Goal: Task Accomplishment & Management: Manage account settings

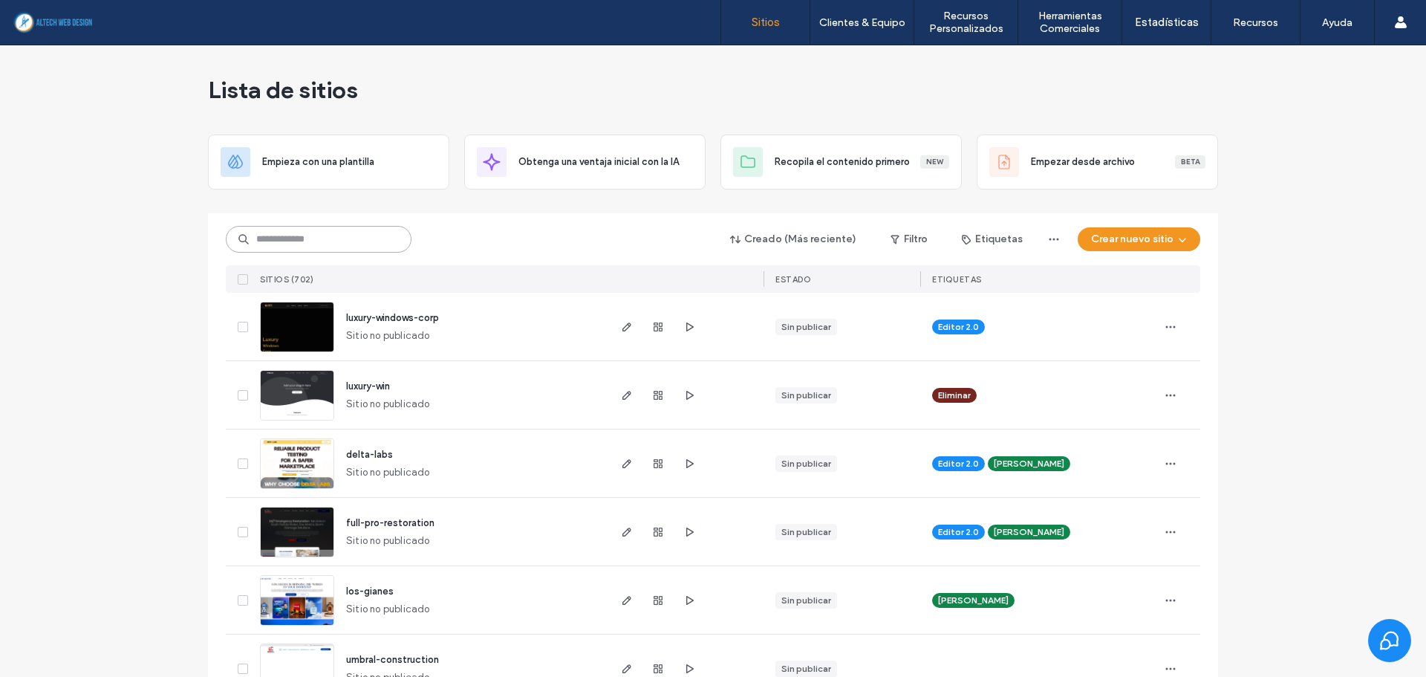
click at [319, 247] on input at bounding box center [319, 239] width 186 height 27
click at [313, 246] on input at bounding box center [319, 239] width 186 height 27
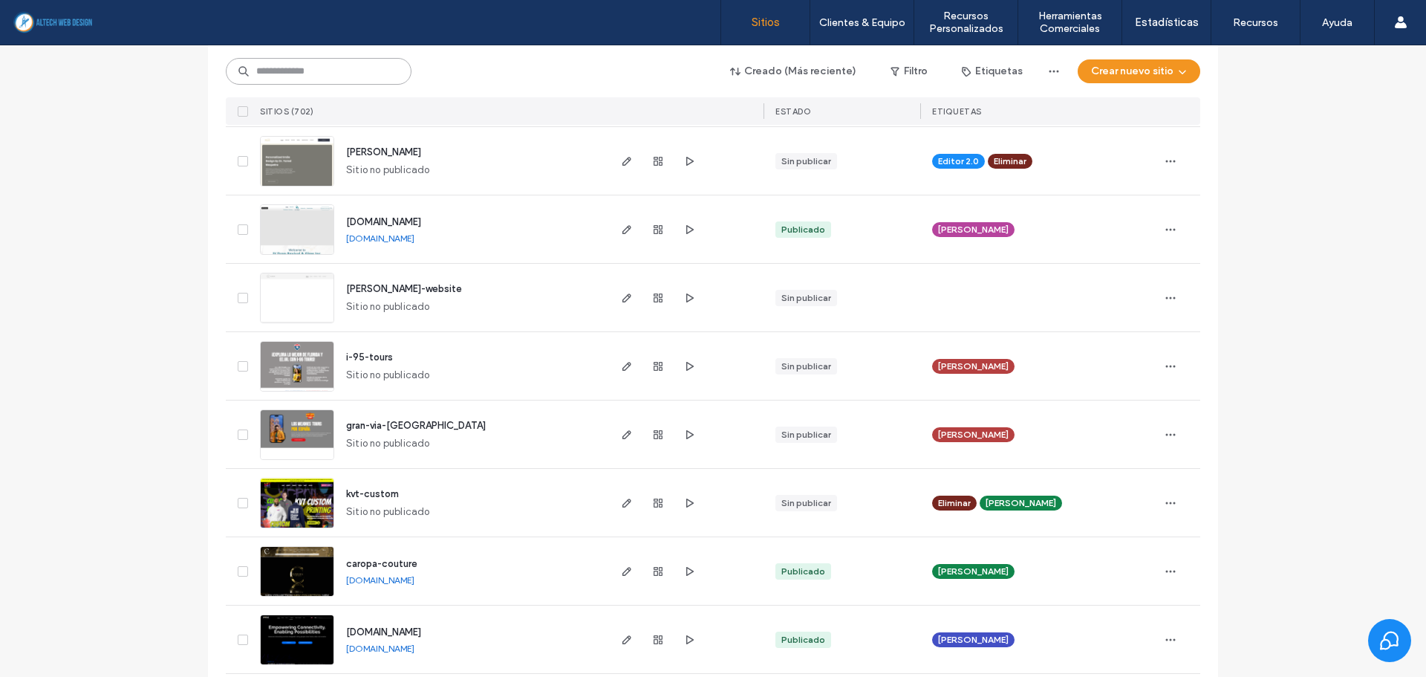
scroll to position [1560, 0]
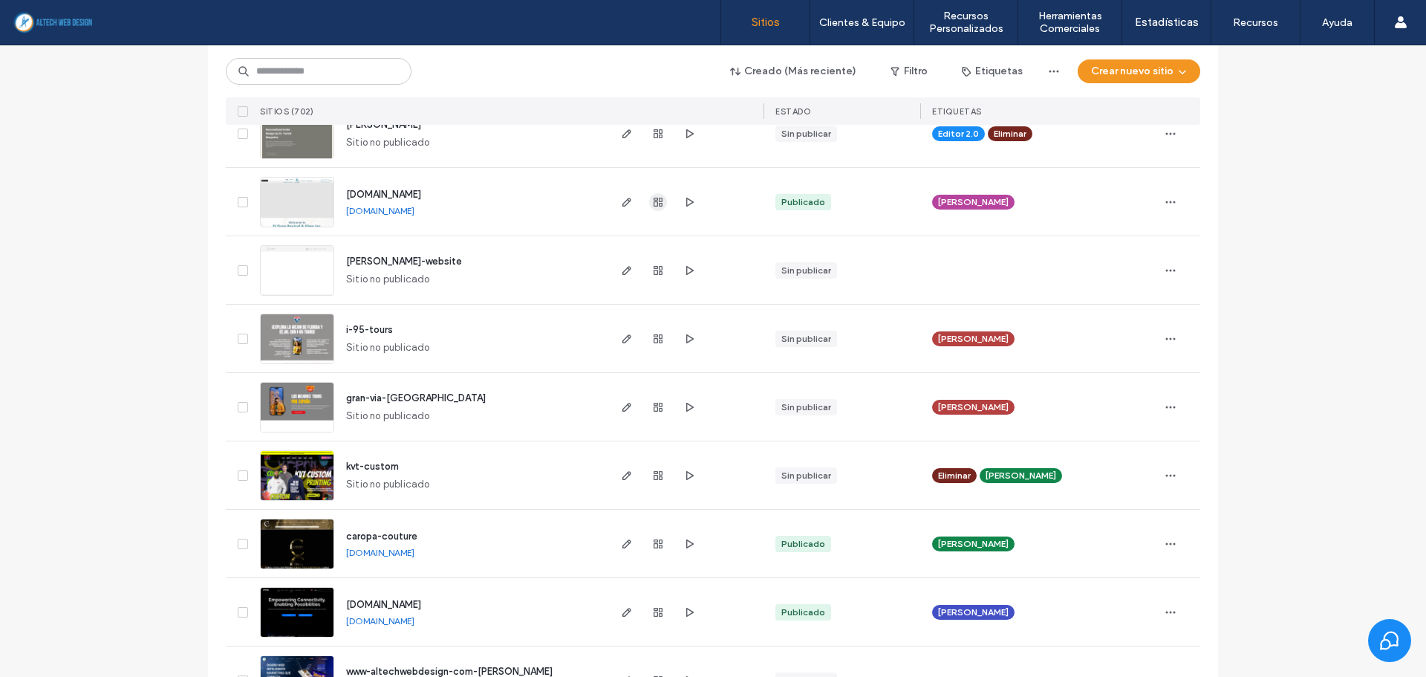
click at [649, 201] on span "button" at bounding box center [658, 202] width 18 height 18
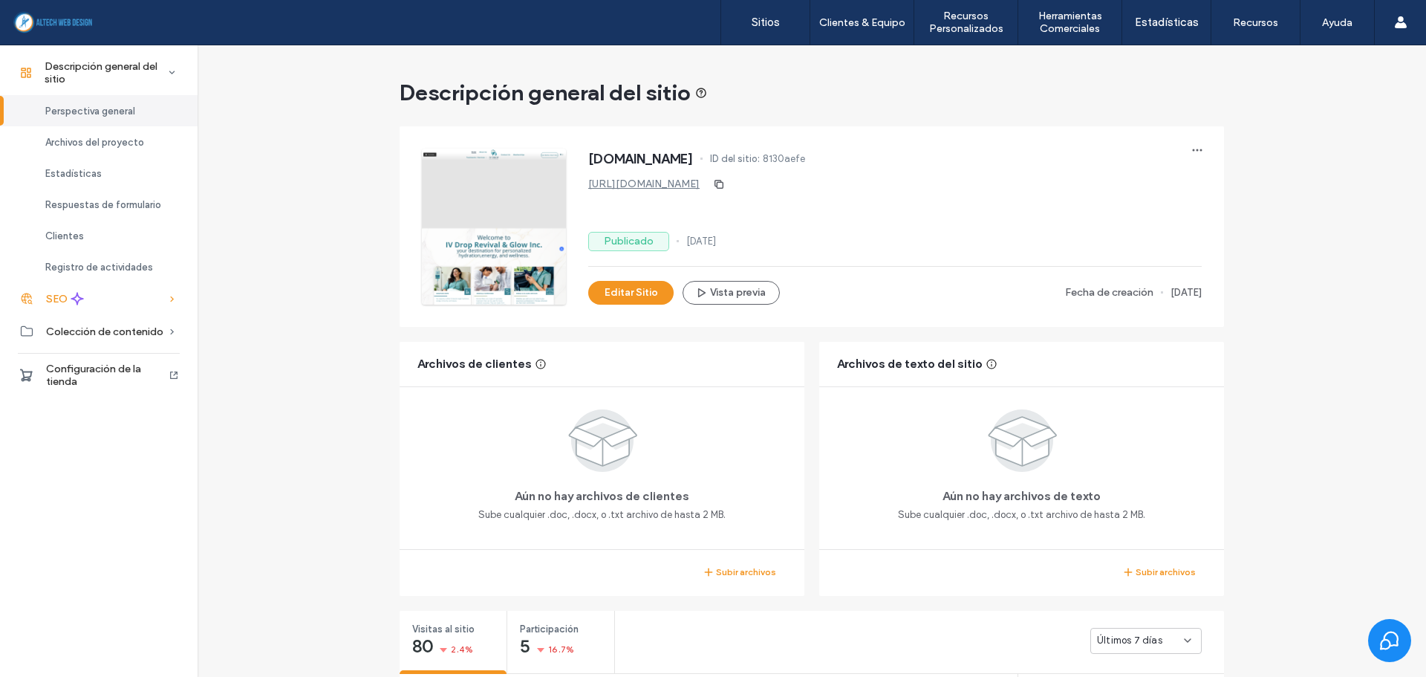
click at [71, 293] on icon at bounding box center [77, 298] width 13 height 13
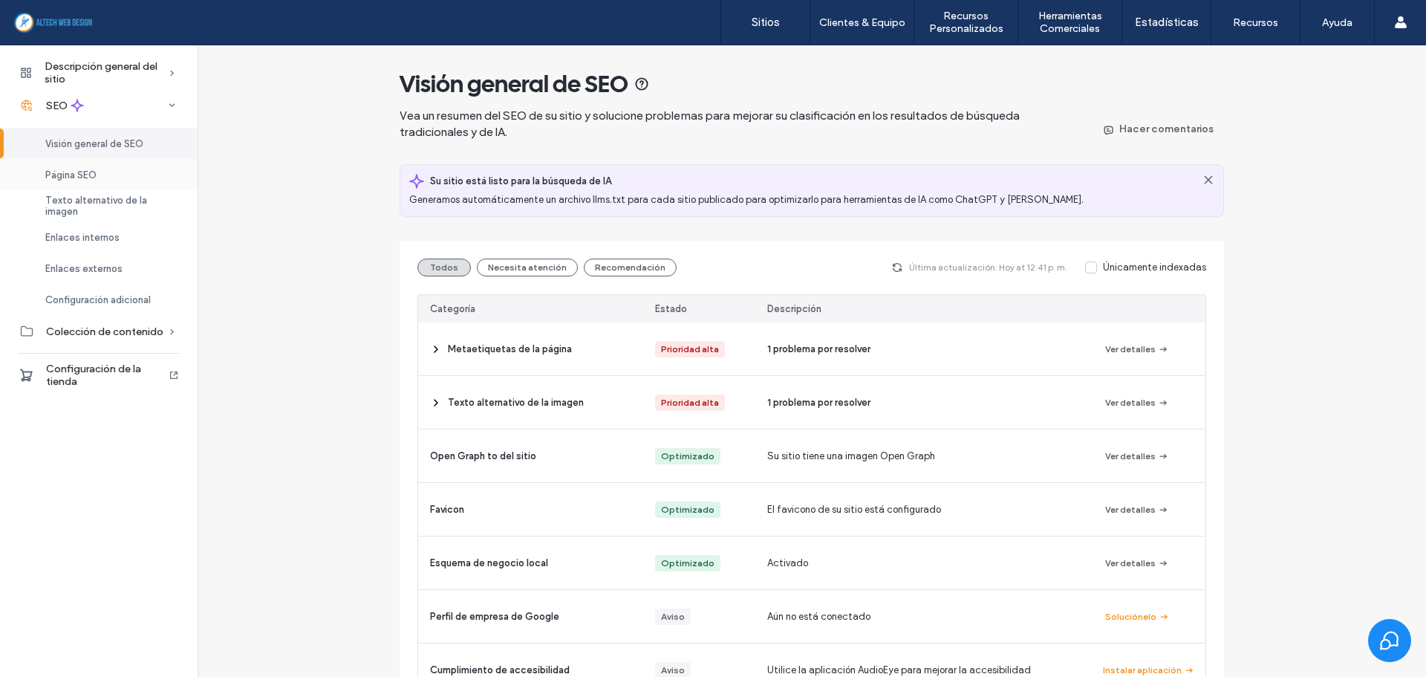
click at [65, 169] on span "Página SEO" at bounding box center [70, 174] width 51 height 11
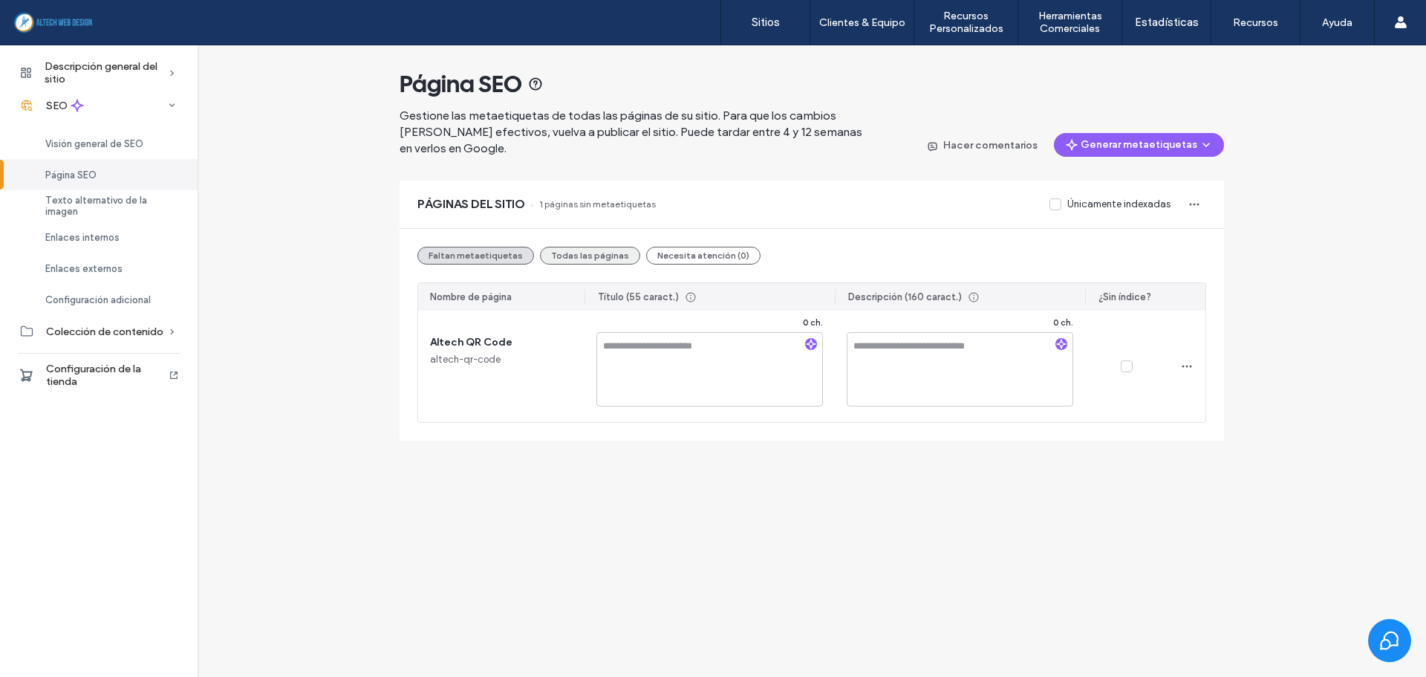
click at [594, 258] on button "Todas las páginas" at bounding box center [590, 256] width 100 height 18
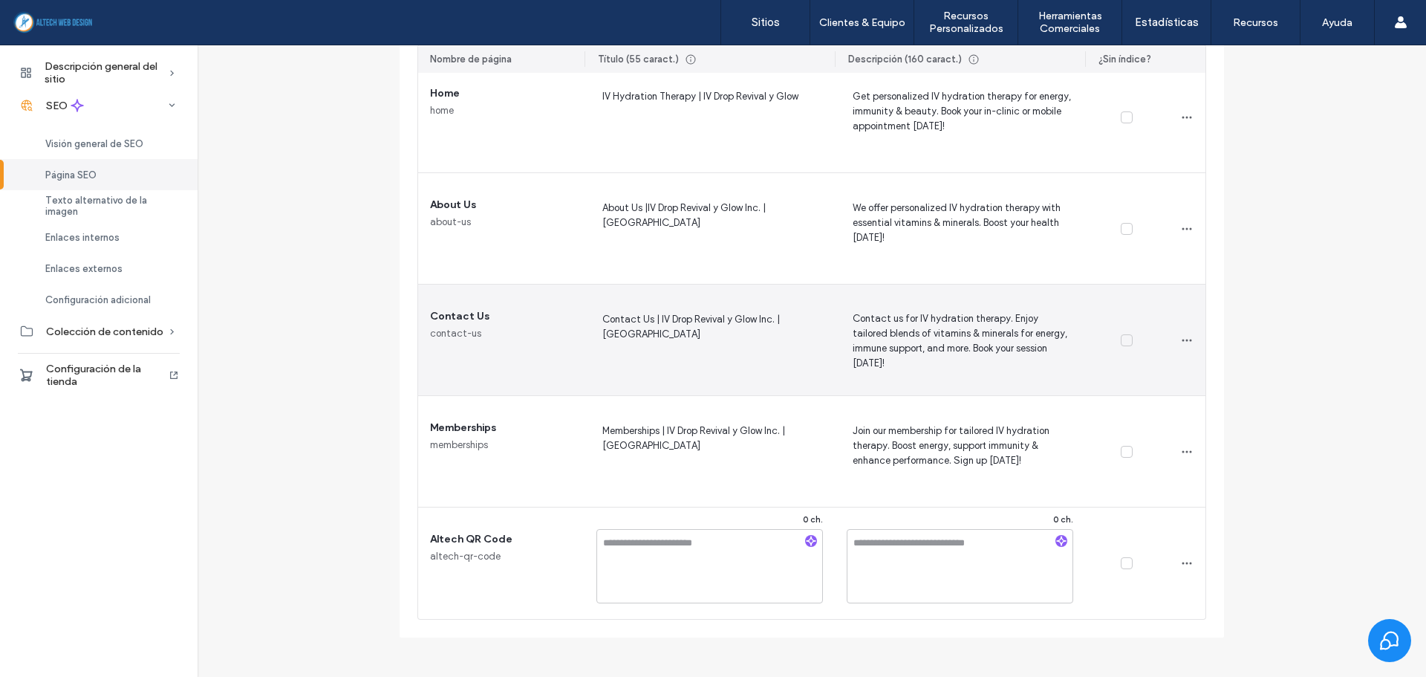
scroll to position [175, 0]
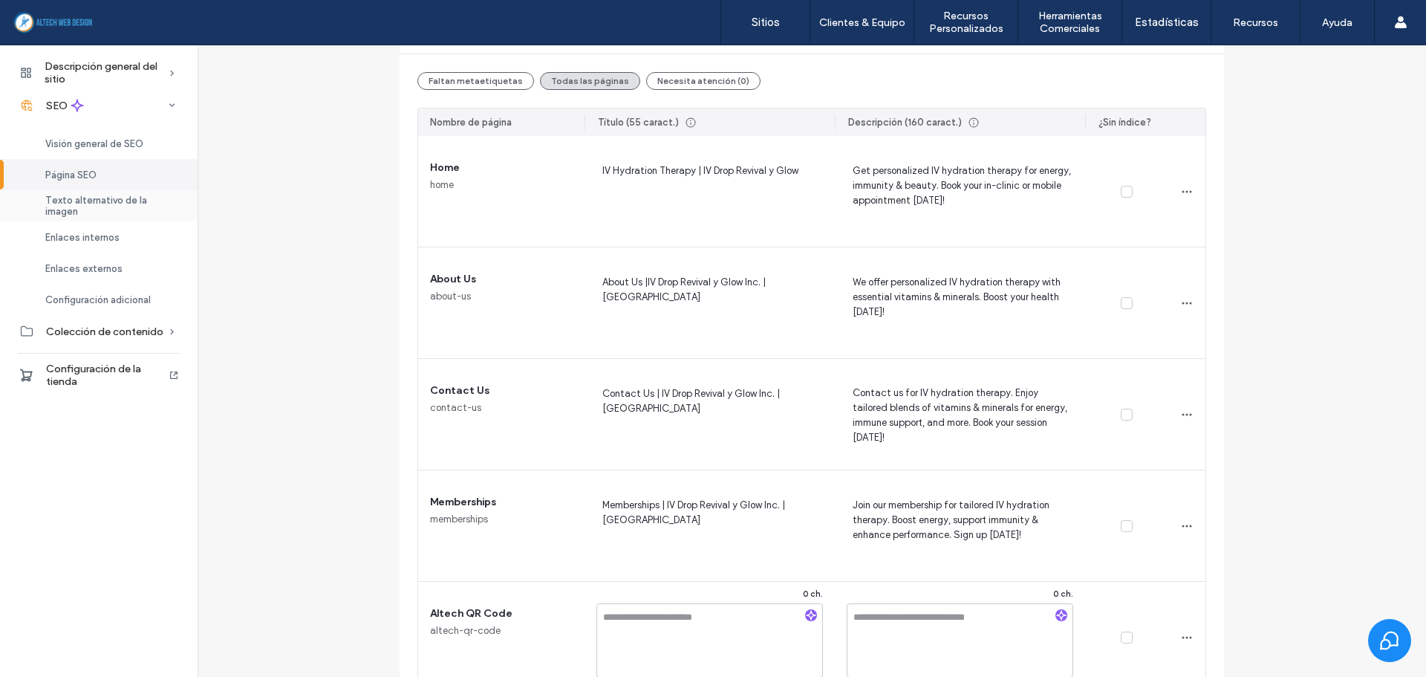
click at [147, 206] on span "Texto alternativo de la imagen" at bounding box center [112, 206] width 134 height 22
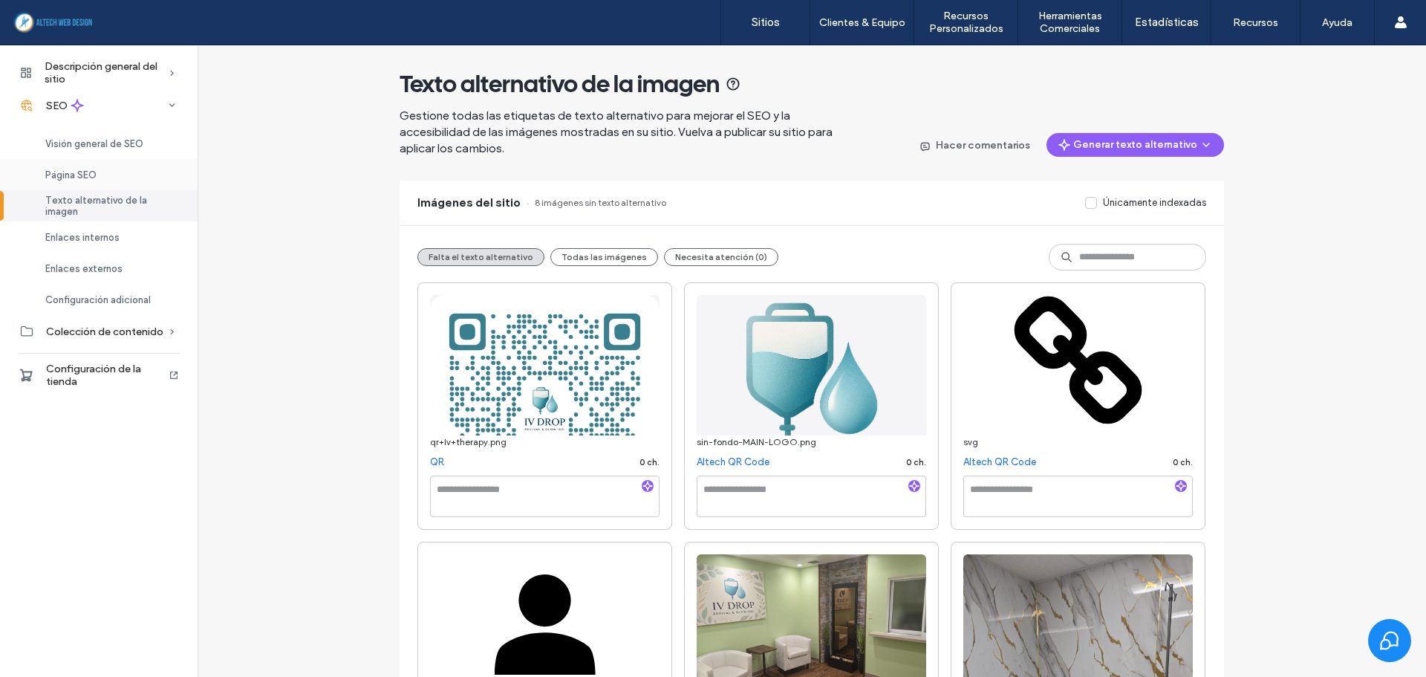
click at [137, 174] on div "Página SEO" at bounding box center [99, 174] width 198 height 31
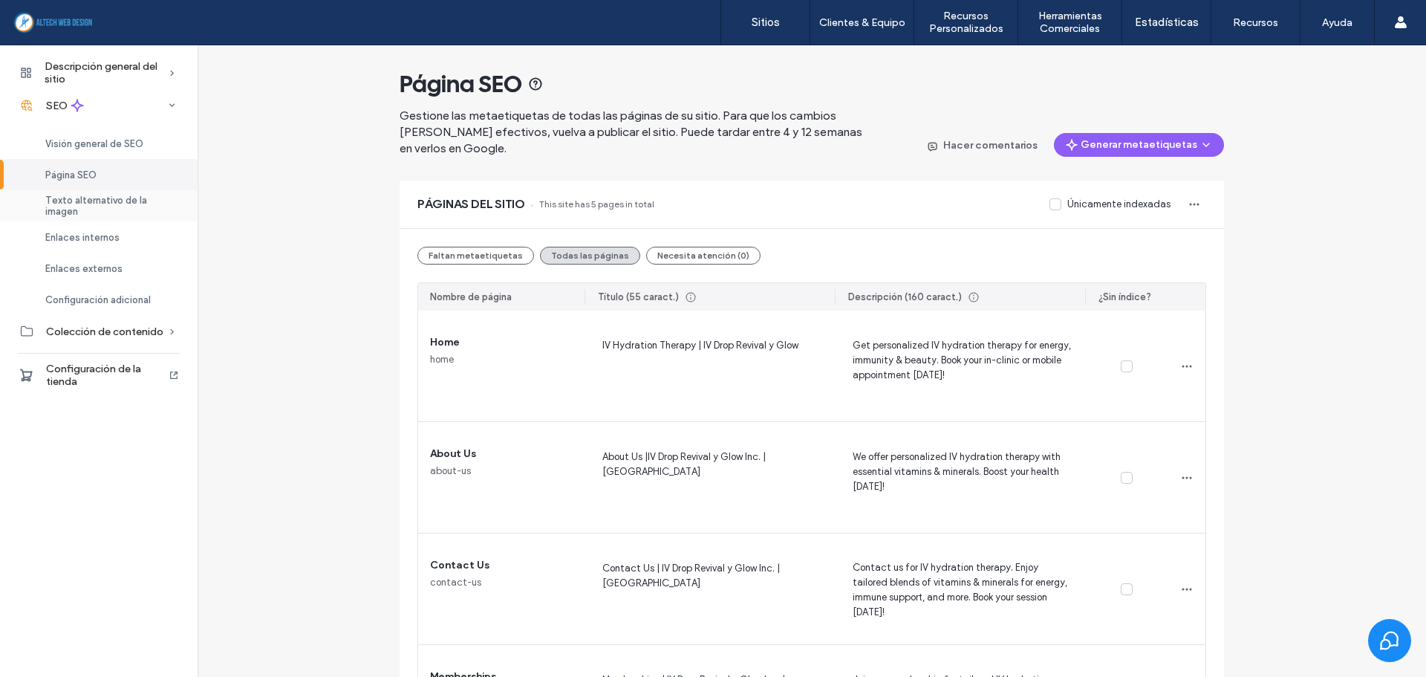
click at [121, 204] on span "Texto alternativo de la imagen" at bounding box center [112, 206] width 134 height 22
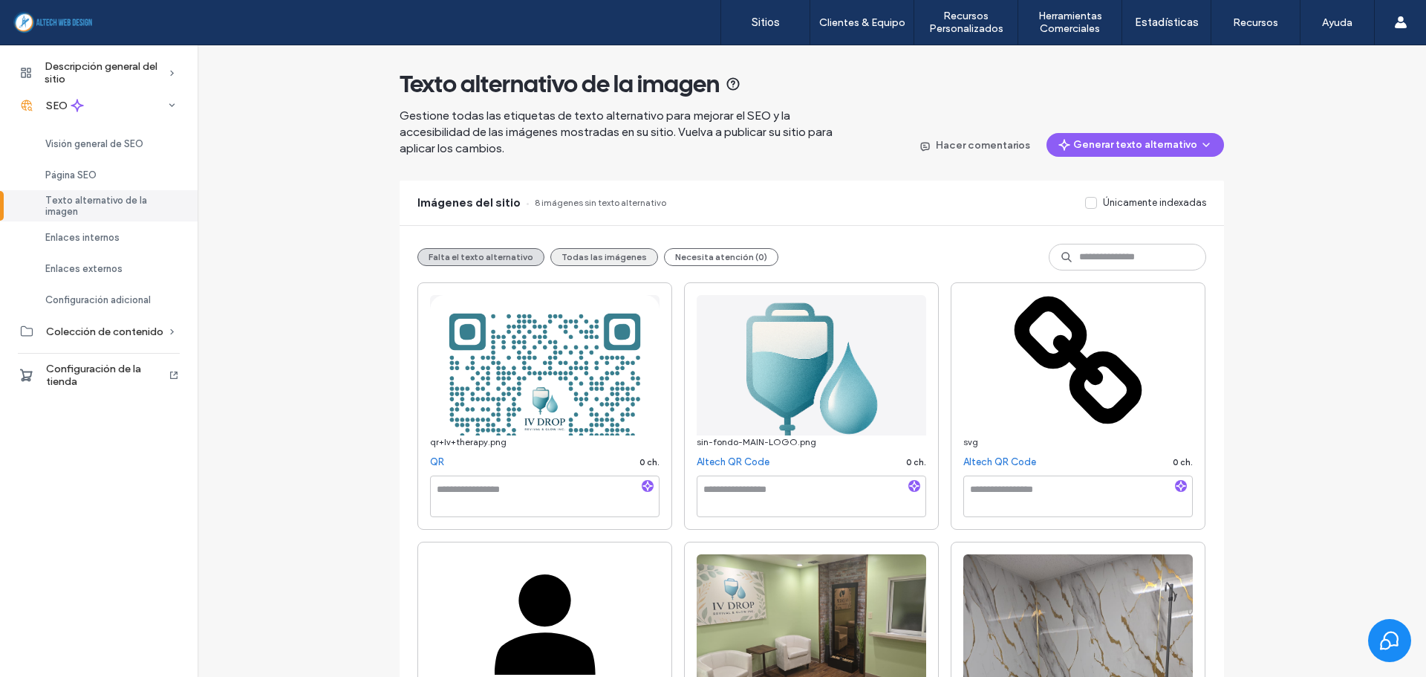
click at [571, 260] on button "Todas las imágenes" at bounding box center [604, 257] width 108 height 18
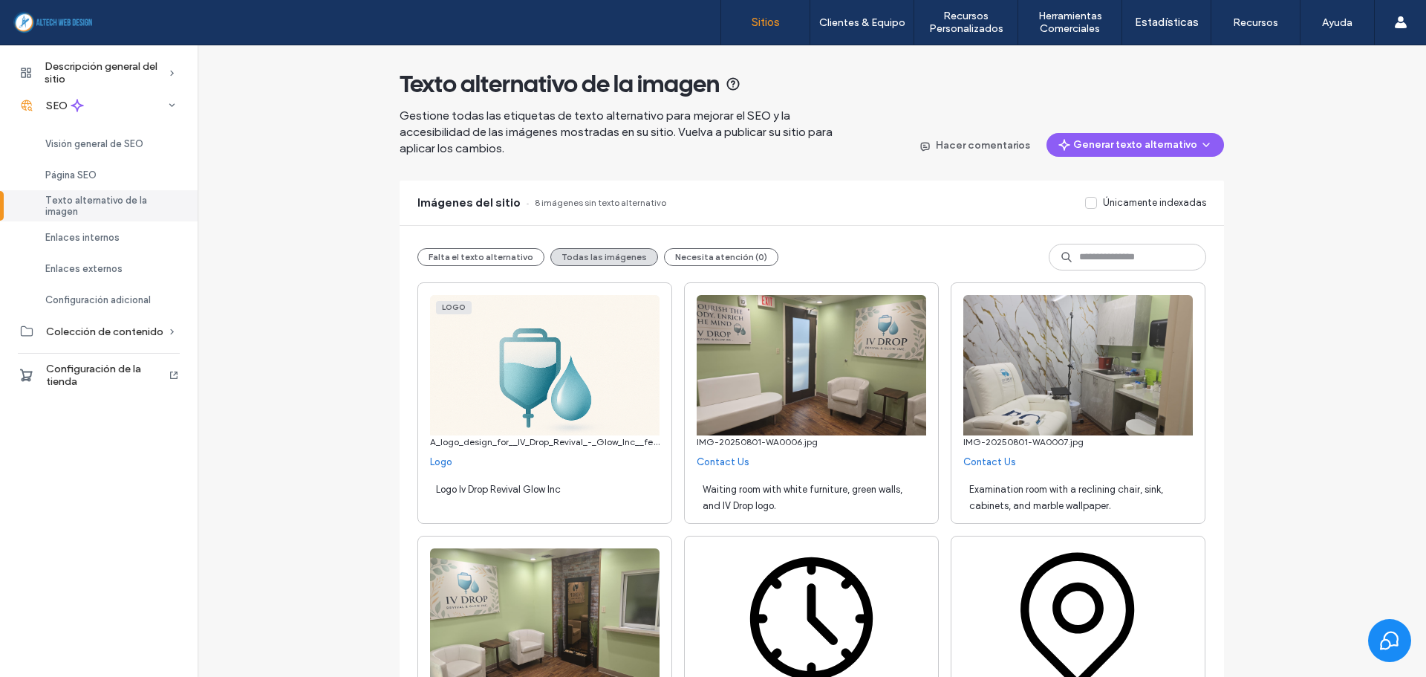
click at [777, 22] on label "Sitios" at bounding box center [766, 22] width 28 height 13
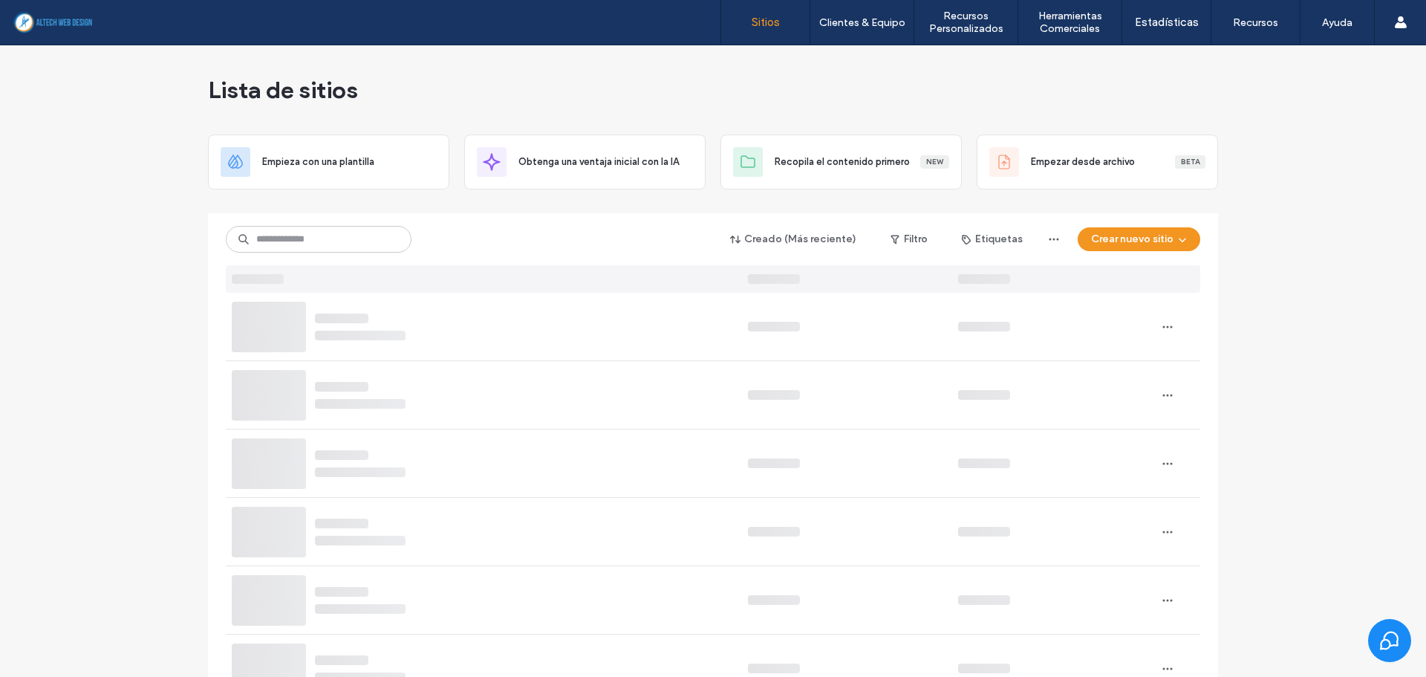
click at [468, 218] on div "Creado (Más reciente) Filtro Etiquetas Crear nuevo sitio" at bounding box center [713, 252] width 974 height 79
click at [362, 233] on input at bounding box center [319, 239] width 186 height 27
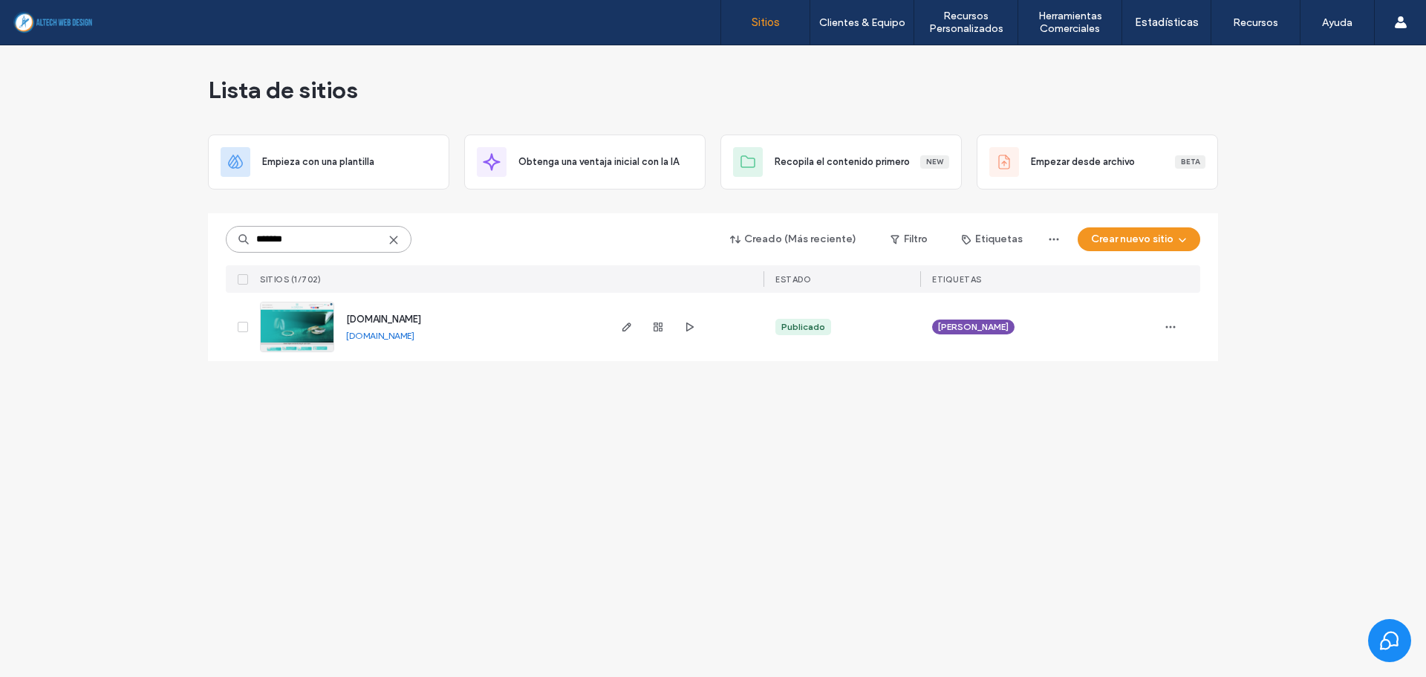
type input "*******"
click at [414, 336] on link "[DOMAIN_NAME]" at bounding box center [380, 336] width 68 height 12
